Goal: Task Accomplishment & Management: Use online tool/utility

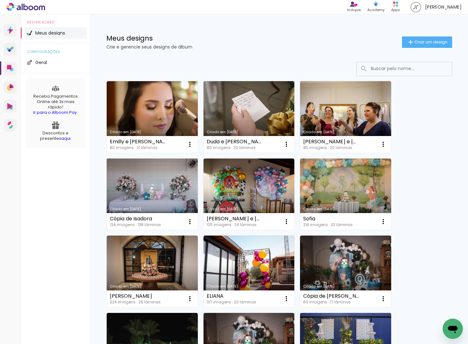
click at [166, 198] on link "Criado em [DATE]" at bounding box center [152, 195] width 91 height 72
